Goal: Communication & Community: Answer question/provide support

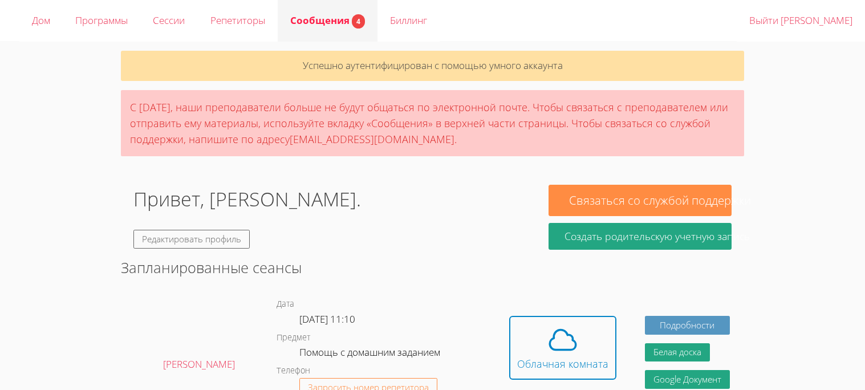
click at [319, 25] on font "Сообщения" at bounding box center [319, 20] width 59 height 13
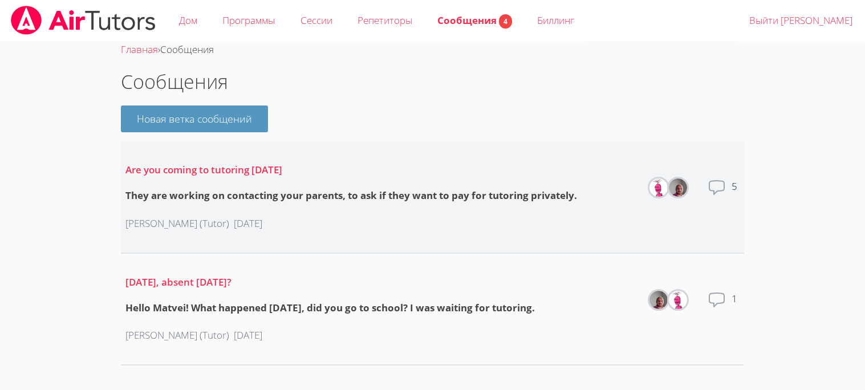
click at [454, 176] on p "Are you coming to tutoring [DATE]" at bounding box center [351, 170] width 452 height 17
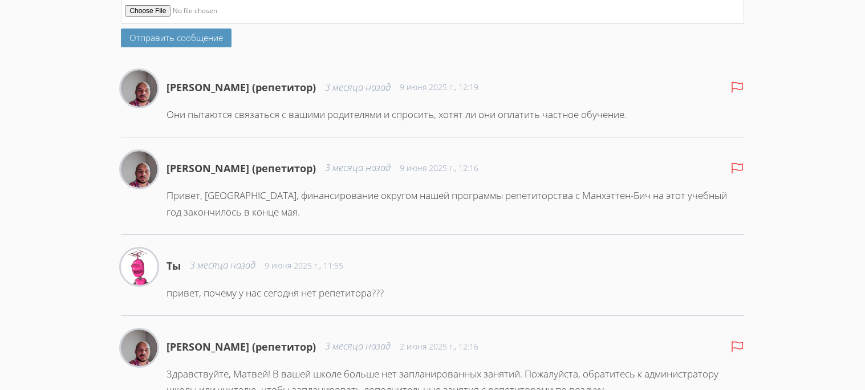
scroll to position [364, 0]
